Goal: Task Accomplishment & Management: Manage account settings

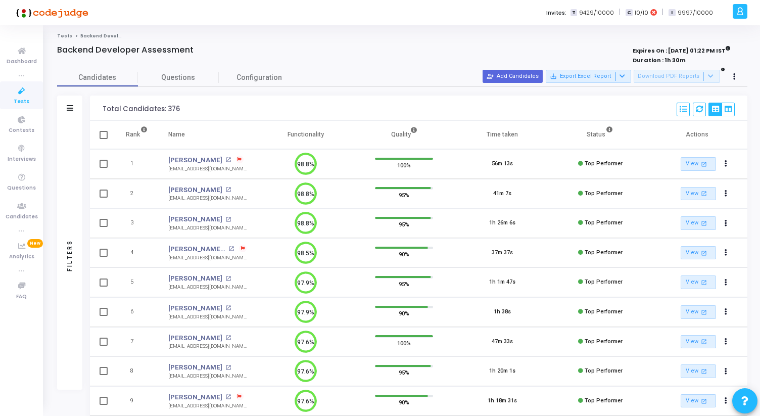
click at [17, 96] on icon at bounding box center [21, 91] width 21 height 13
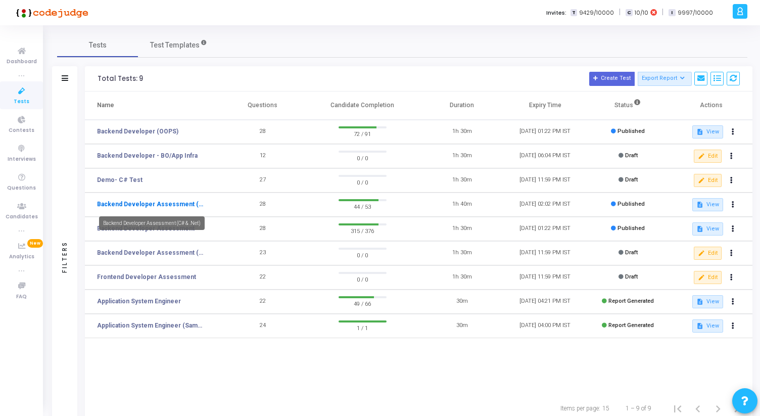
click at [170, 204] on link "Backend Developer Assessment (C# & .Net)" at bounding box center [151, 204] width 109 height 9
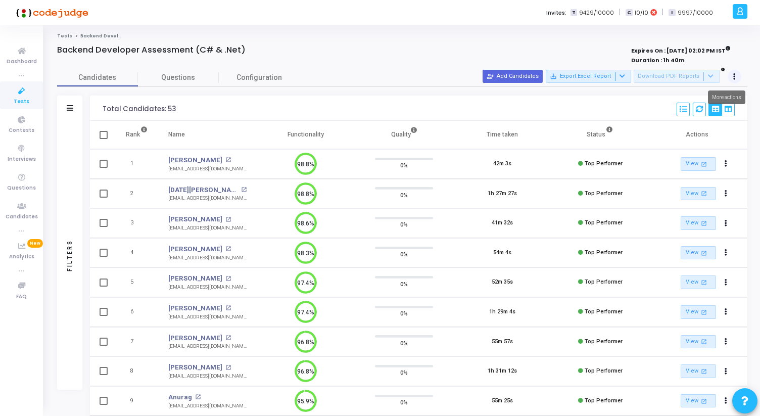
click at [734, 73] on button at bounding box center [735, 77] width 14 height 14
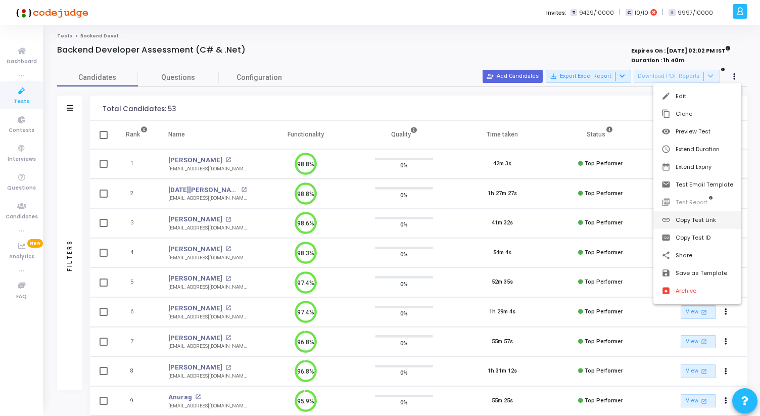
click at [695, 220] on button "link Copy Test Link" at bounding box center [697, 220] width 88 height 18
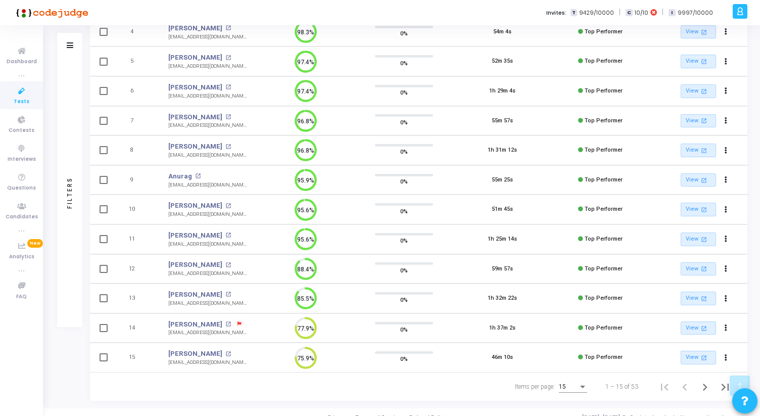
scroll to position [222, 0]
click at [578, 380] on div "15" at bounding box center [573, 383] width 28 height 17
click at [574, 376] on span "50" at bounding box center [573, 380] width 28 height 18
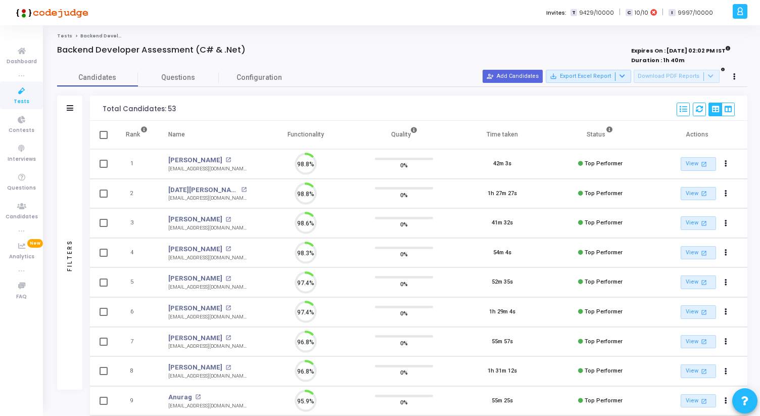
scroll to position [21, 26]
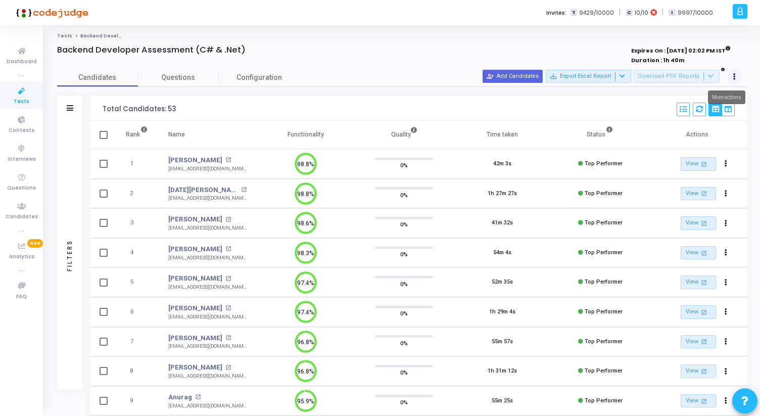
click at [736, 79] on button at bounding box center [735, 77] width 14 height 14
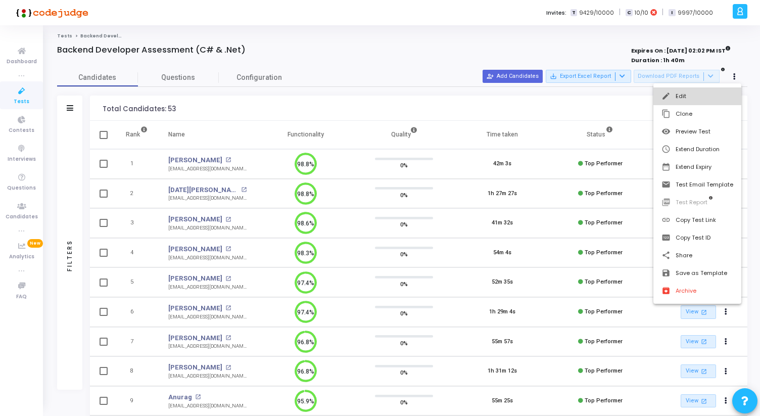
click at [694, 95] on button "edit Edit" at bounding box center [697, 96] width 88 height 18
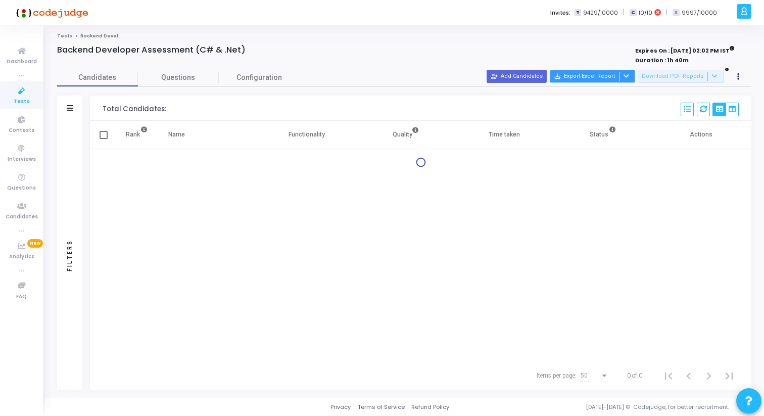
click at [631, 78] on button "save_alt Export Excel Report" at bounding box center [592, 76] width 85 height 13
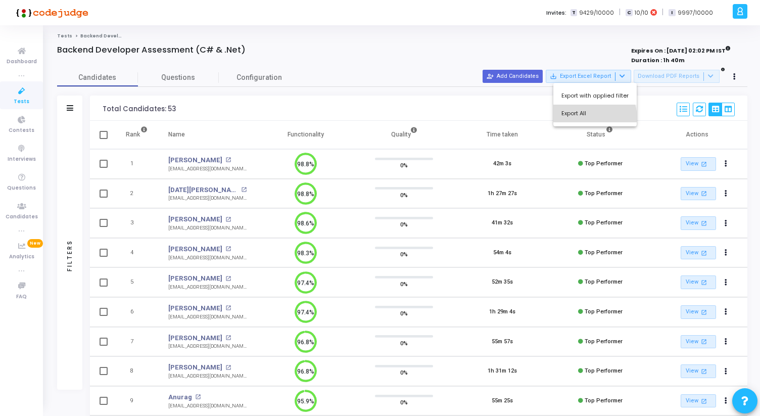
click at [580, 119] on button "Export All" at bounding box center [594, 114] width 83 height 18
